Goal: Communication & Community: Answer question/provide support

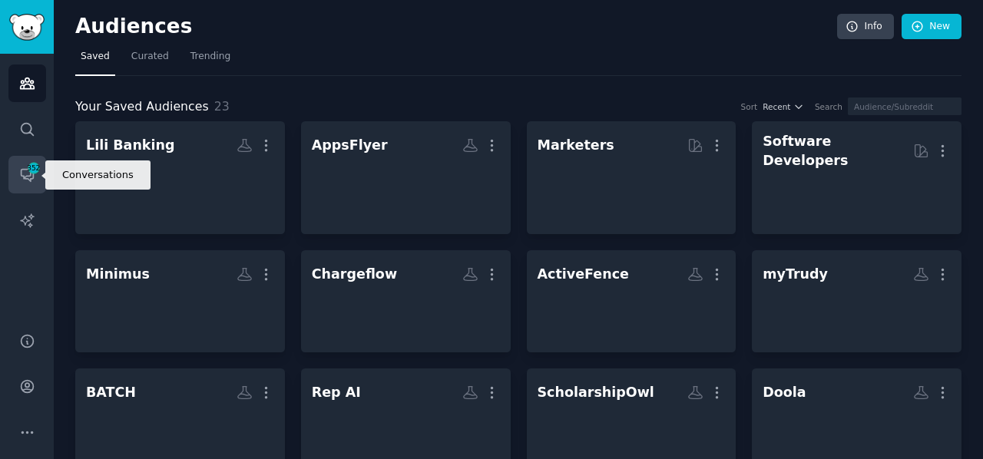
click at [25, 177] on icon "Sidebar" at bounding box center [27, 176] width 12 height 12
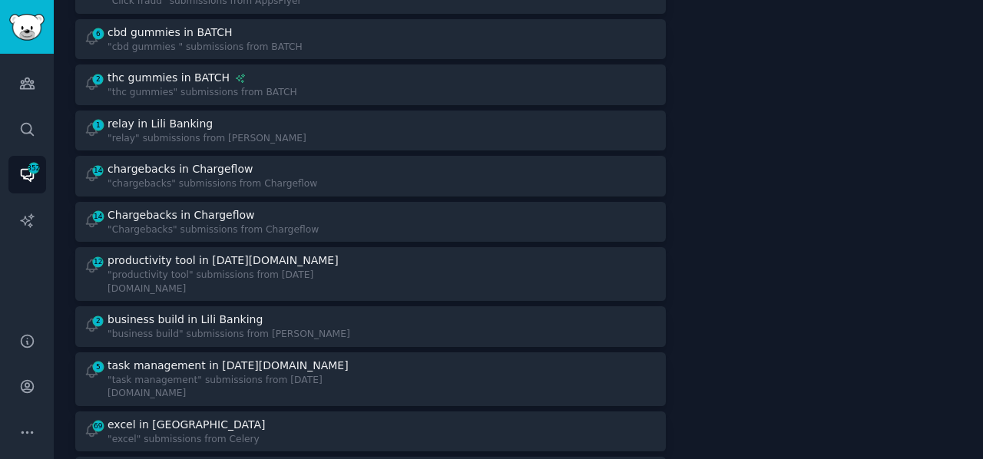
scroll to position [1001, 0]
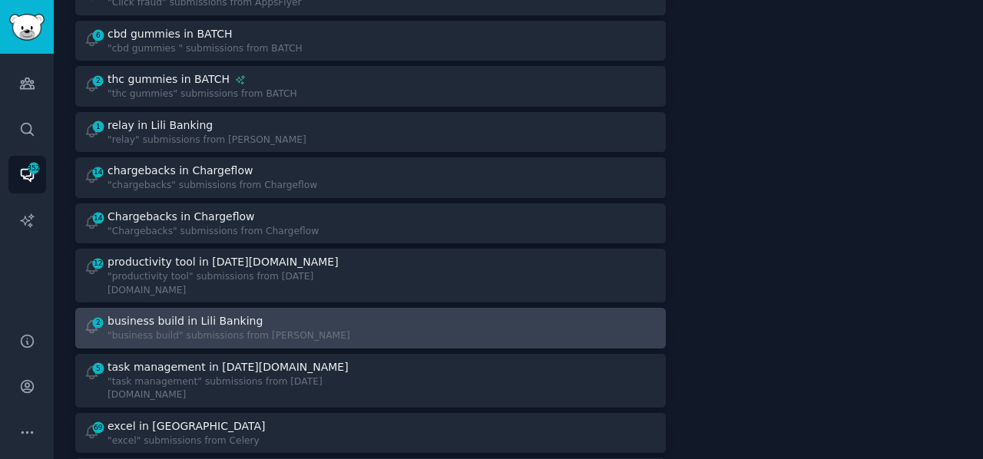
click at [212, 313] on div "business build in Lili Banking" at bounding box center [185, 321] width 155 height 16
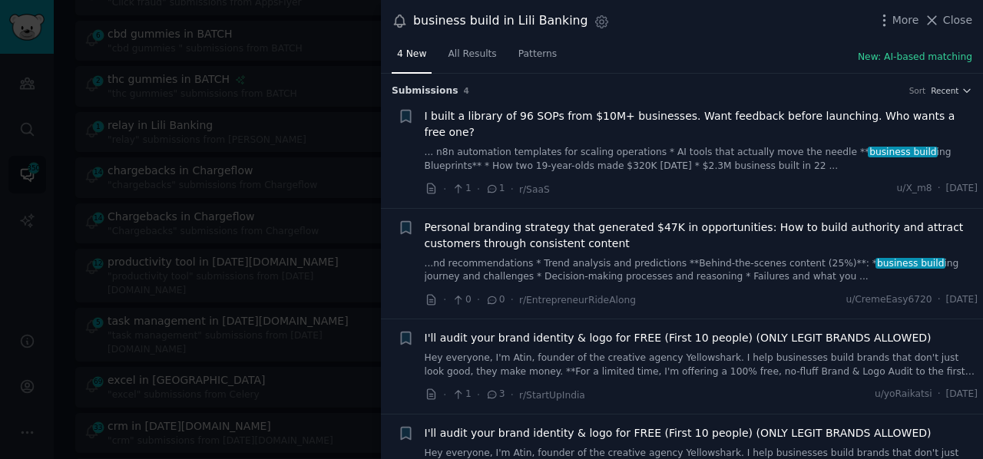
click at [634, 146] on link "... n8n automation templates for scaling operations * AI tools that actually mo…" at bounding box center [702, 159] width 554 height 27
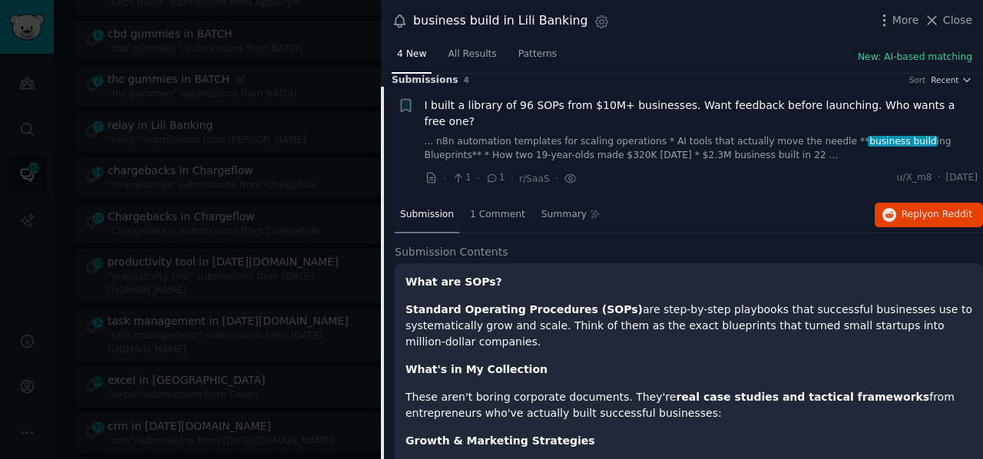
scroll to position [10, 0]
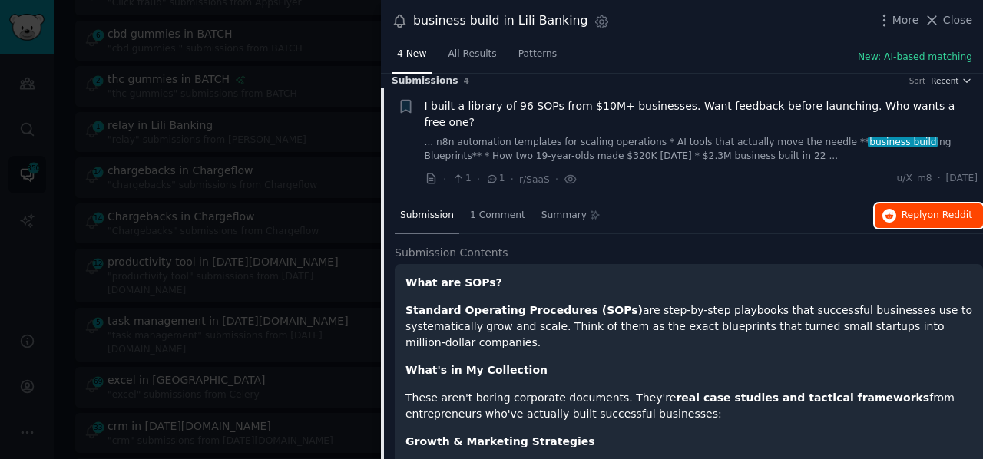
click at [900, 204] on button "Reply on Reddit" at bounding box center [929, 216] width 108 height 25
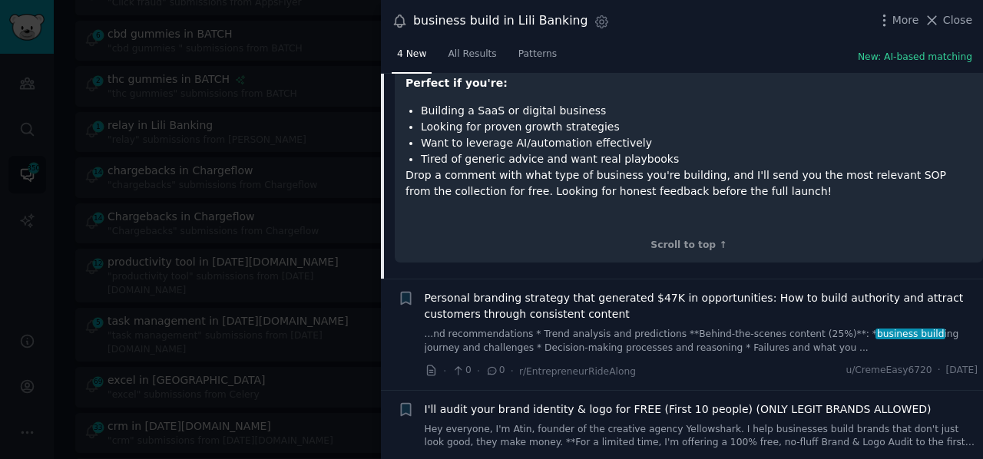
scroll to position [879, 0]
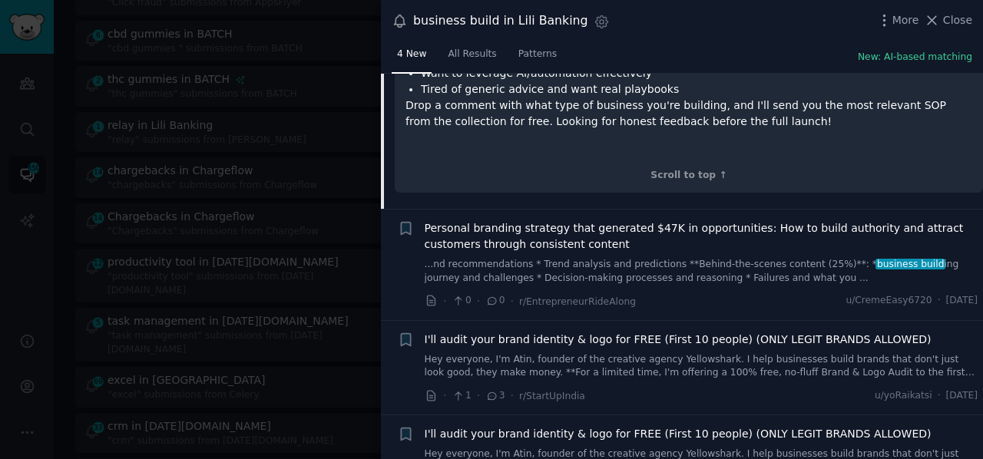
click at [655, 258] on link "...nd recommendations * Trend analysis and predictions **Behind-the-scenes cont…" at bounding box center [702, 271] width 554 height 27
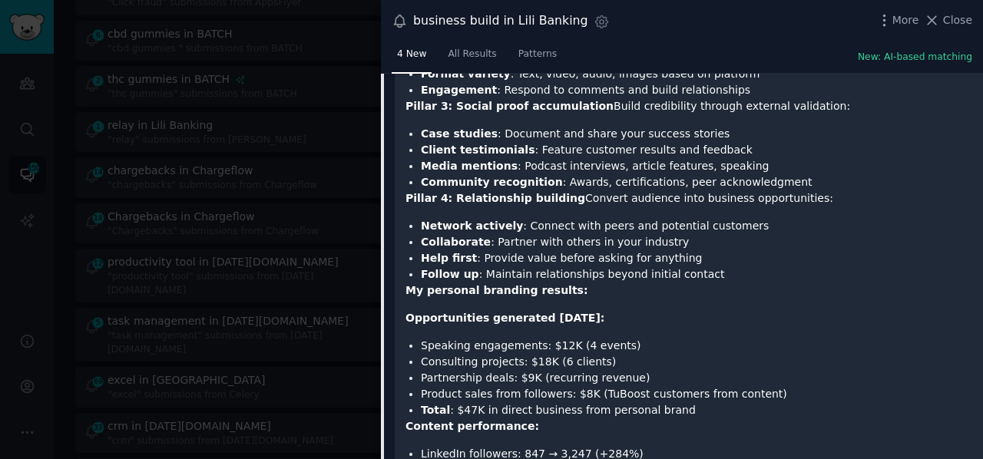
scroll to position [593, 0]
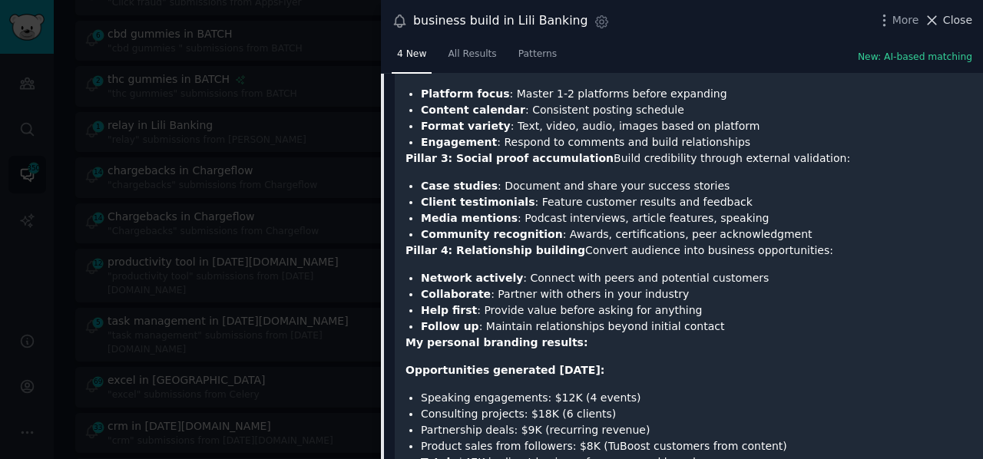
click at [940, 22] on icon at bounding box center [932, 20] width 16 height 16
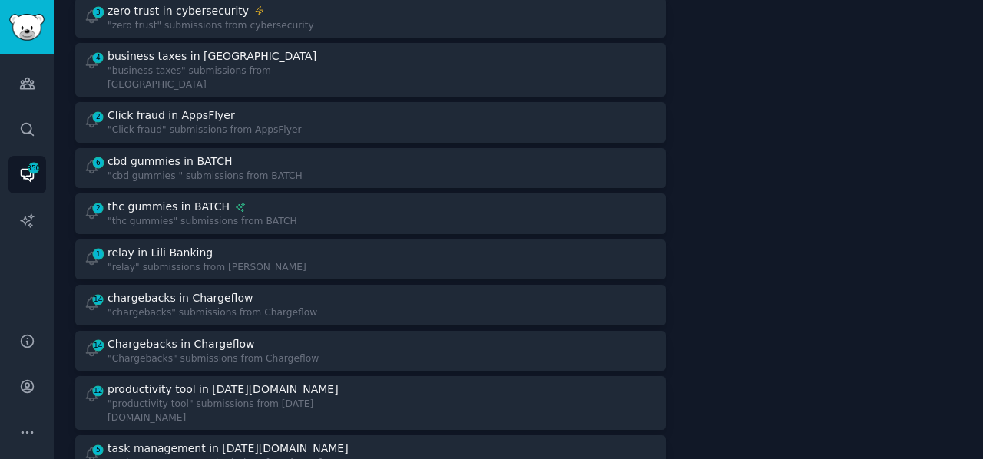
scroll to position [872, 0]
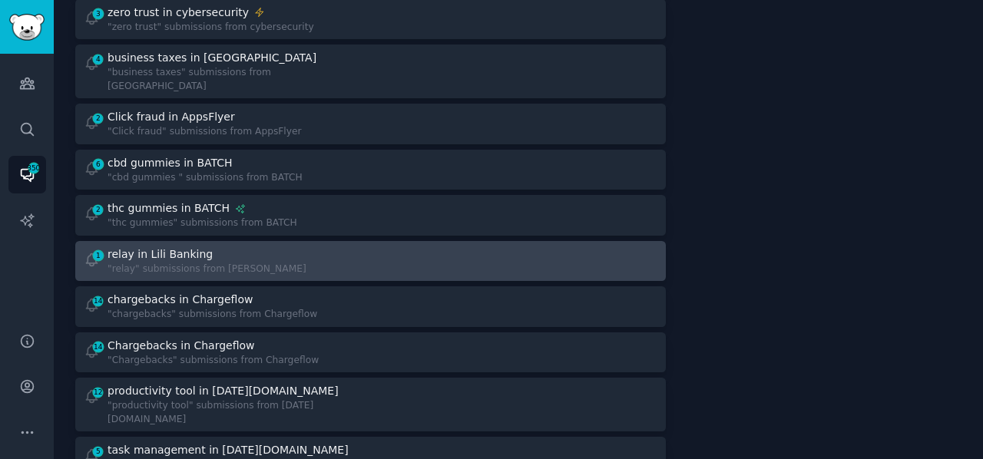
click at [206, 263] on div ""relay" submissions from [PERSON_NAME]" at bounding box center [207, 270] width 199 height 14
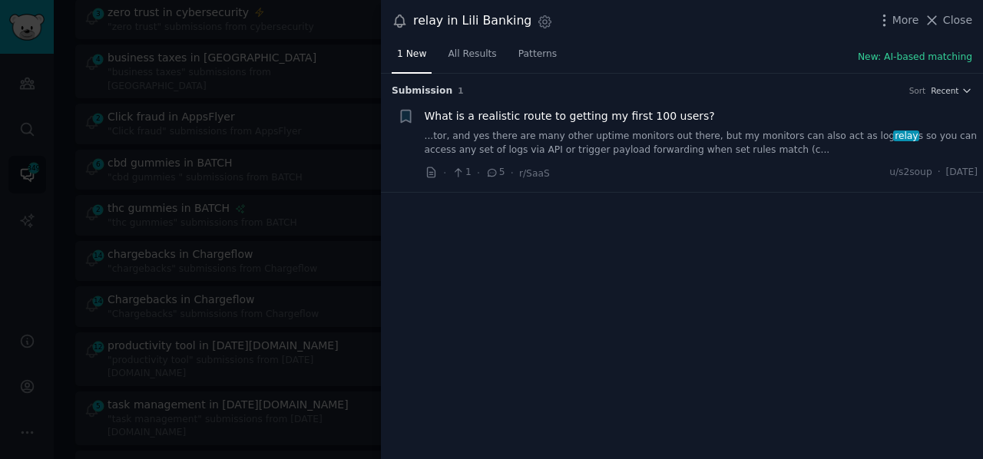
click at [641, 141] on link "...tor, and yes there are many other uptime monitors out there, but my monitors…" at bounding box center [702, 143] width 554 height 27
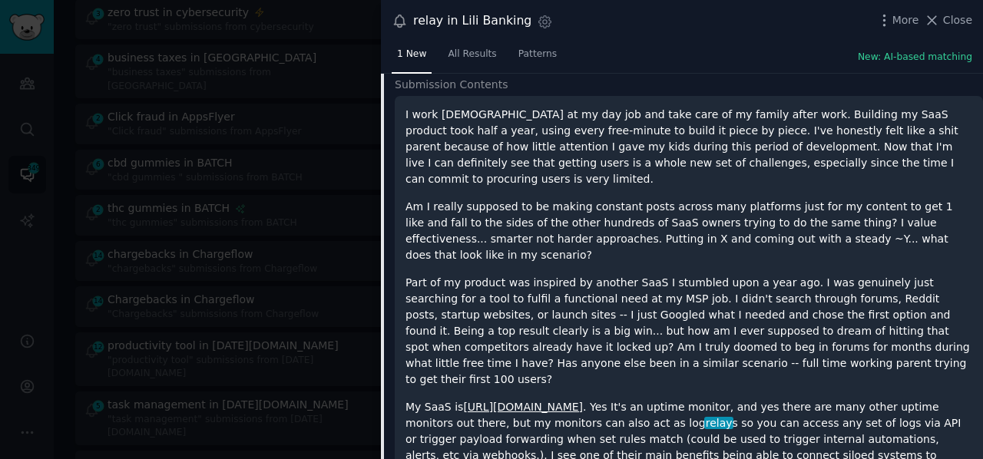
scroll to position [167, 0]
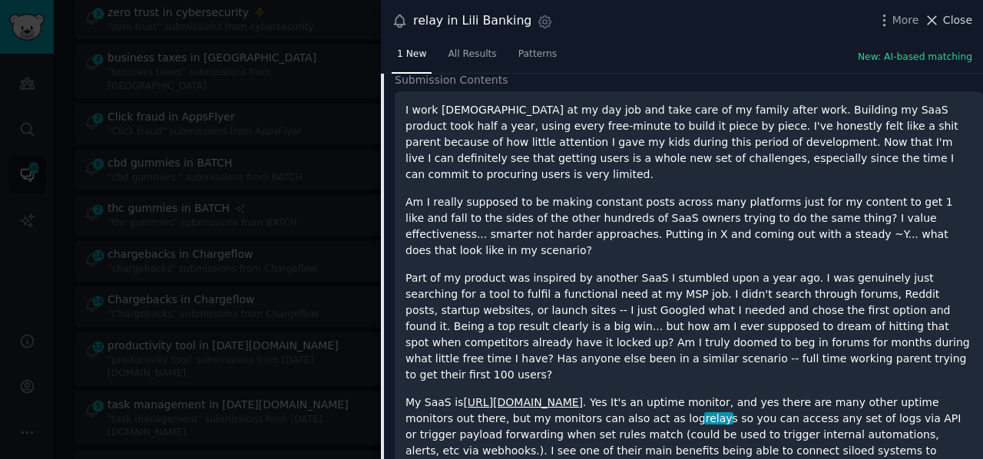
click at [950, 18] on span "Close" at bounding box center [957, 20] width 29 height 16
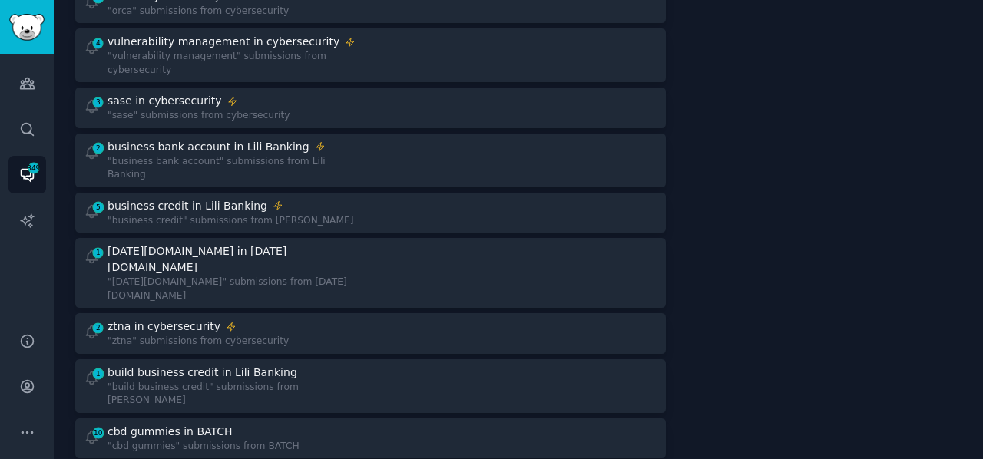
scroll to position [301, 0]
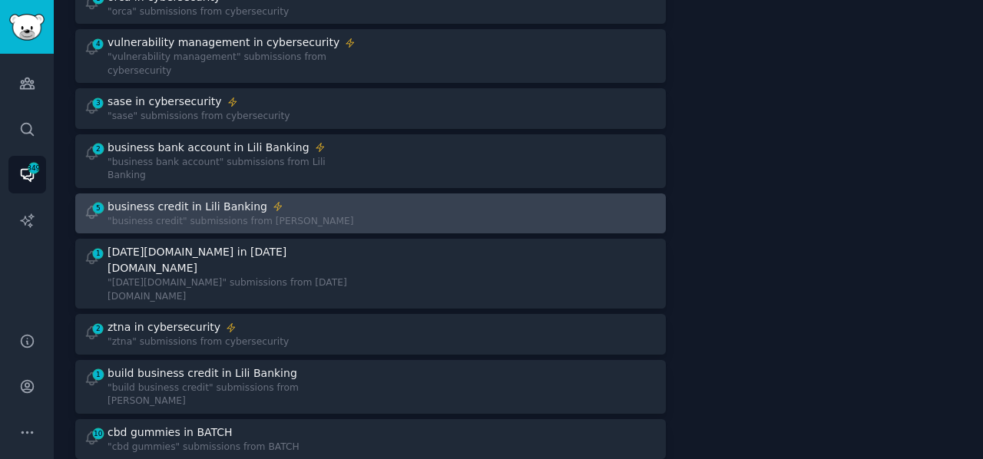
click at [397, 199] on div at bounding box center [520, 214] width 277 height 30
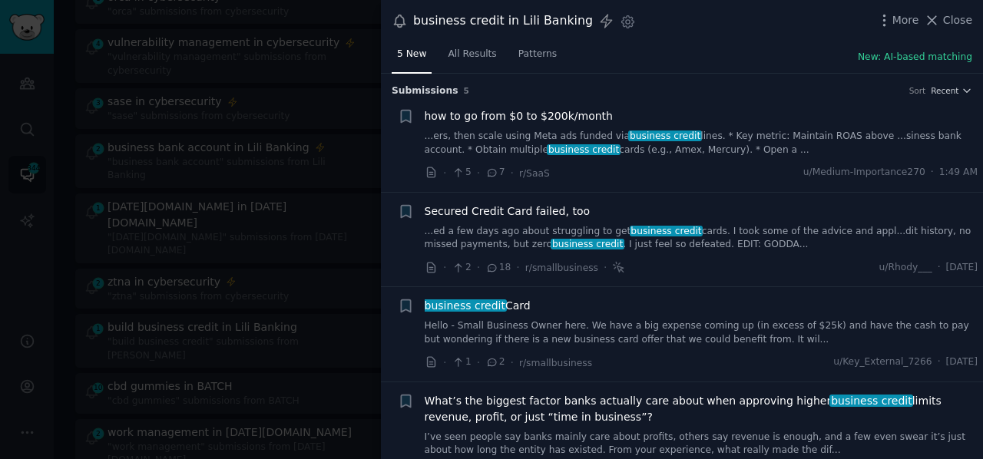
click at [684, 150] on link "...ers, then scale using Meta ads funded via business credit lines. * Key metri…" at bounding box center [702, 143] width 554 height 27
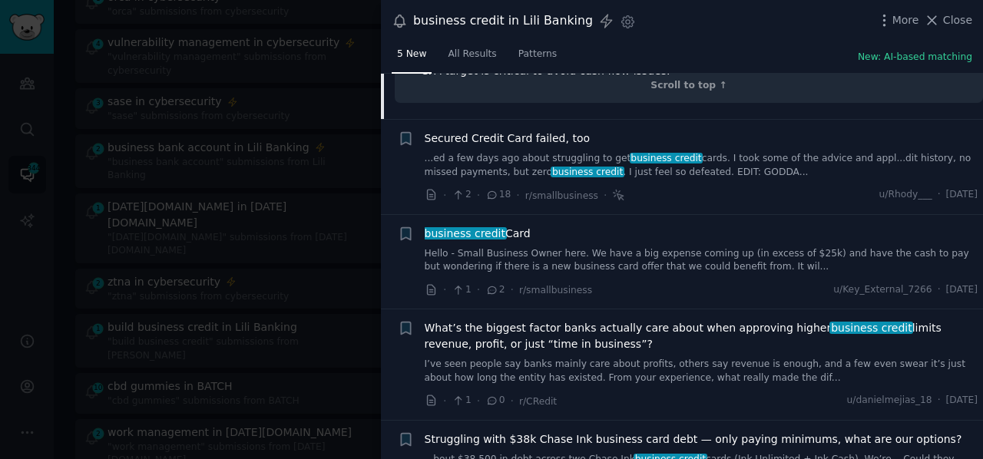
scroll to position [1613, 0]
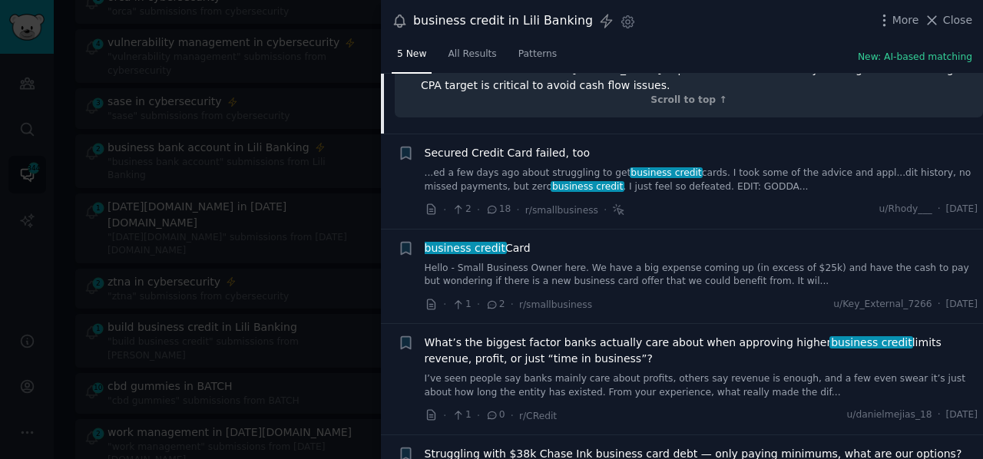
click at [691, 167] on link "...ed a few days ago about struggling to get business credit cards. I took some…" at bounding box center [702, 180] width 554 height 27
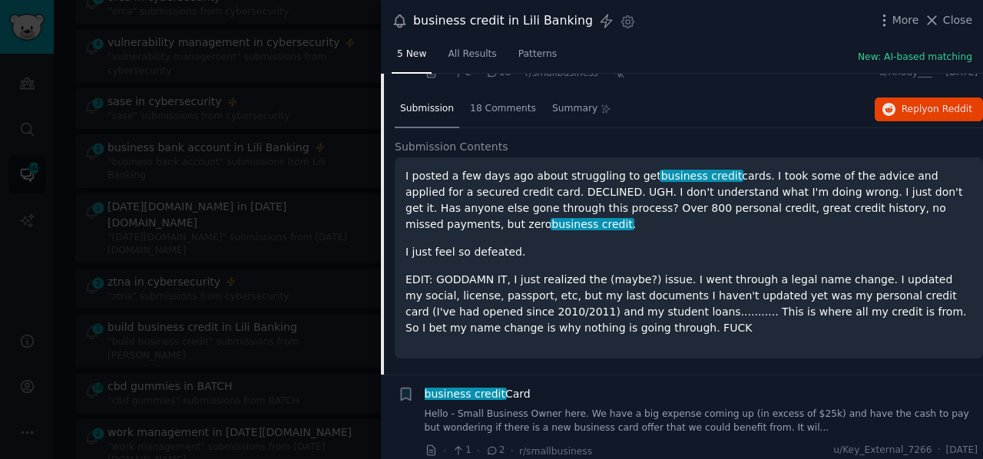
scroll to position [221, 0]
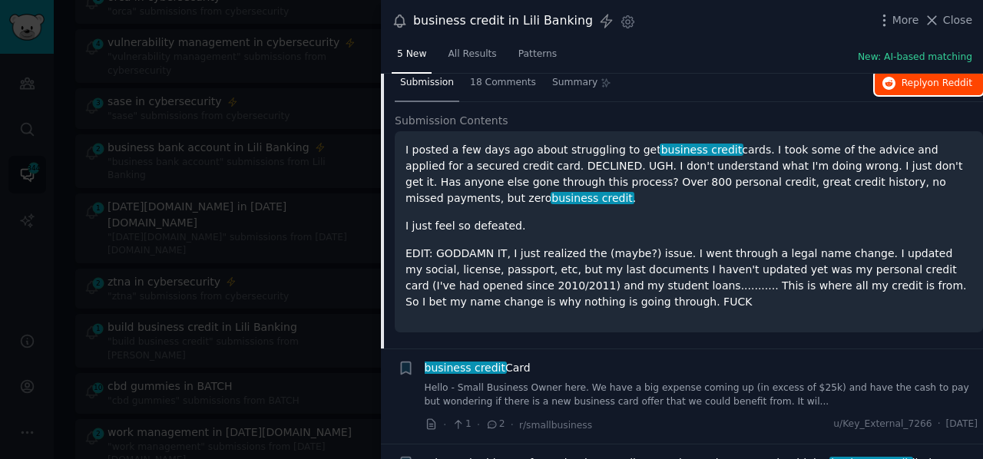
click at [905, 88] on span "Reply on Reddit" at bounding box center [937, 84] width 71 height 14
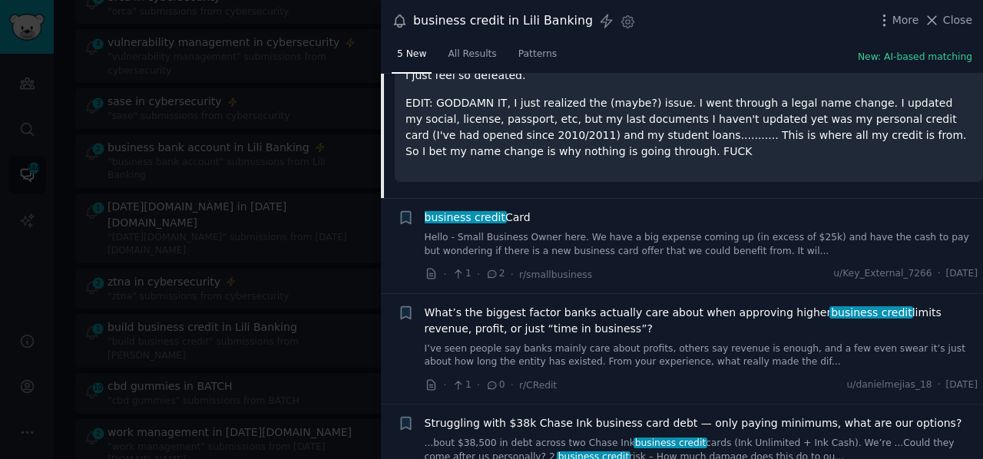
scroll to position [370, 0]
click at [599, 243] on link "Hello - Small Business Owner here. We have a big expense coming up (in excess o…" at bounding box center [702, 246] width 554 height 27
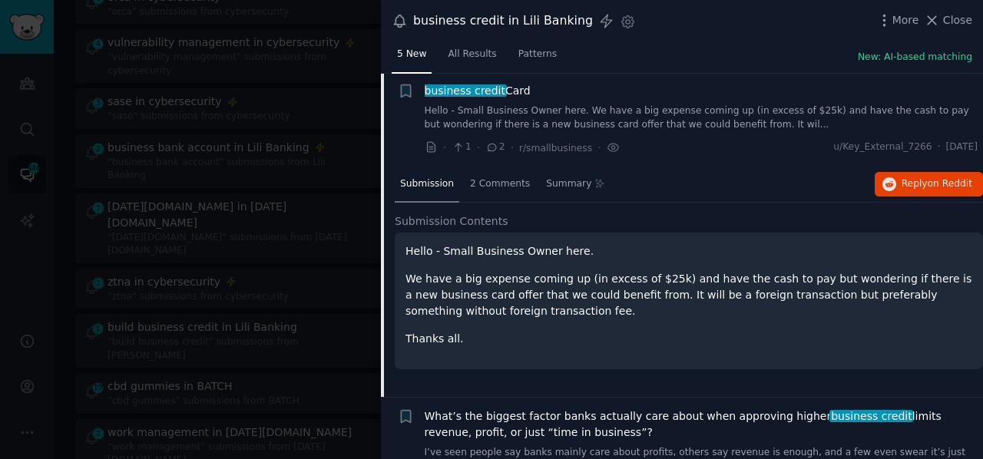
scroll to position [214, 0]
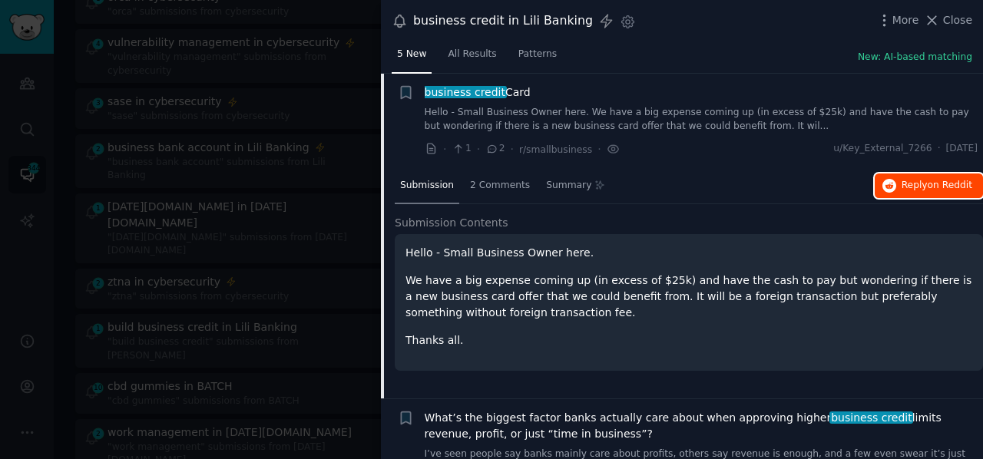
click at [900, 181] on button "Reply on Reddit" at bounding box center [929, 186] width 108 height 25
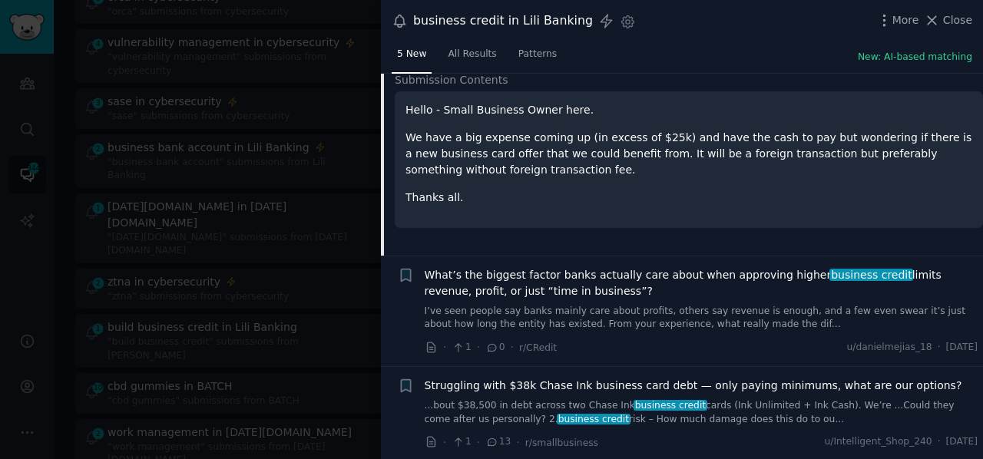
click at [572, 298] on div "What’s the biggest factor banks actually care about when approving higher busin…" at bounding box center [702, 299] width 554 height 65
click at [505, 279] on span "What’s the biggest factor banks actually care about when approving higher busin…" at bounding box center [702, 283] width 554 height 32
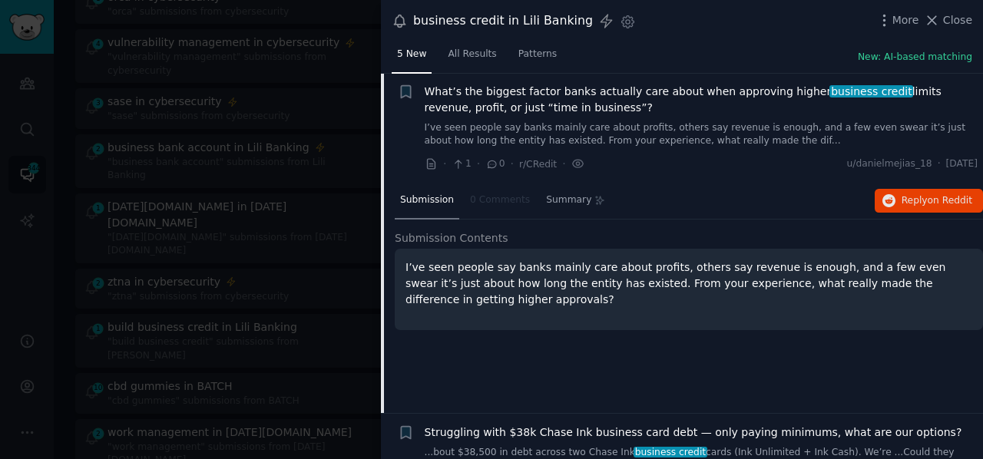
scroll to position [308, 0]
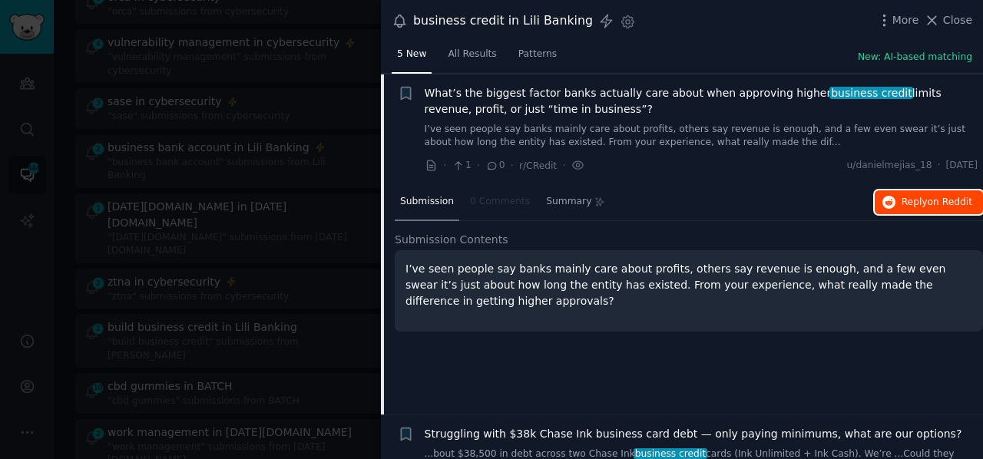
click at [945, 204] on span "on Reddit" at bounding box center [950, 202] width 45 height 11
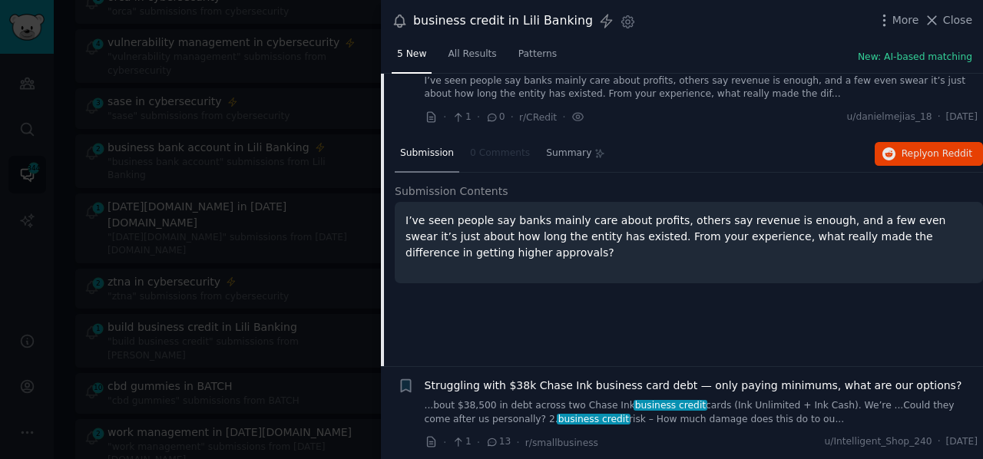
click at [569, 399] on link "...bout $38,500 in debt across two Chase Ink business credit cards (Ink Unlimit…" at bounding box center [702, 412] width 554 height 27
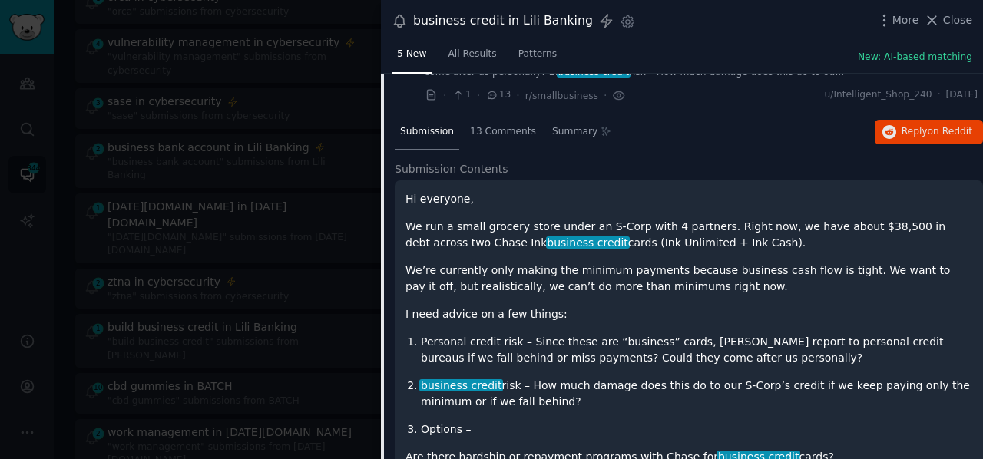
scroll to position [472, 0]
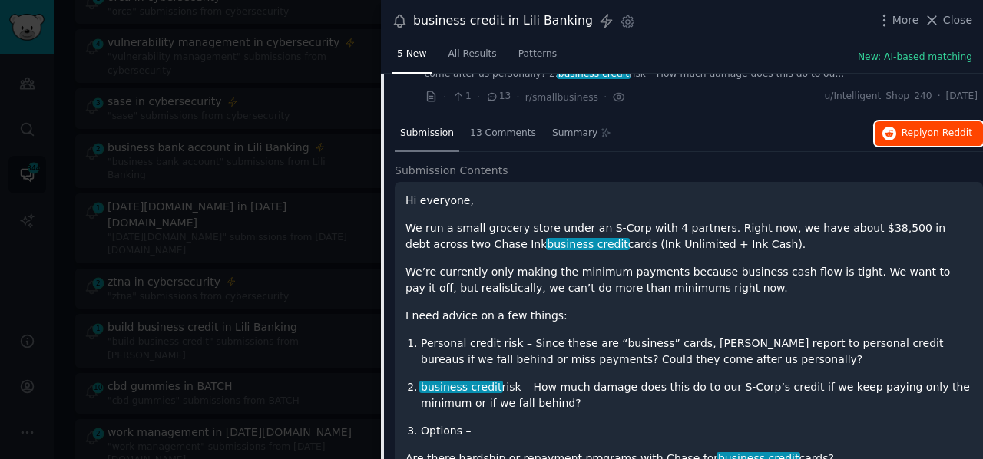
click at [911, 131] on span "Reply on Reddit" at bounding box center [937, 134] width 71 height 14
